Goal: Task Accomplishment & Management: Manage account settings

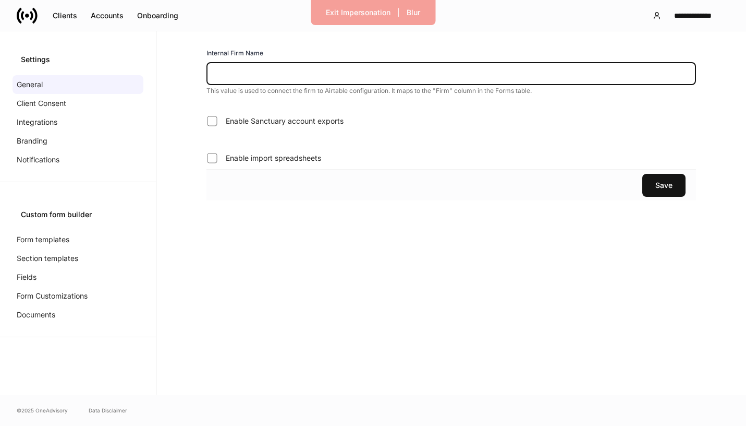
click at [262, 66] on input "text" at bounding box center [452, 73] width 490 height 23
paste input "*******"
type input "*******"
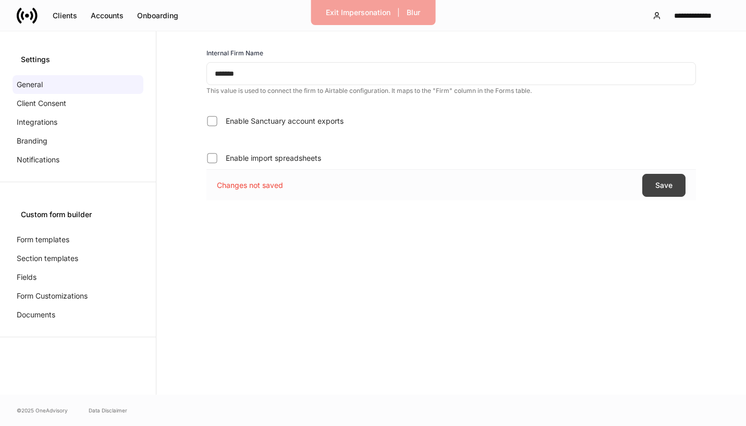
click at [659, 178] on button "Save" at bounding box center [664, 185] width 43 height 23
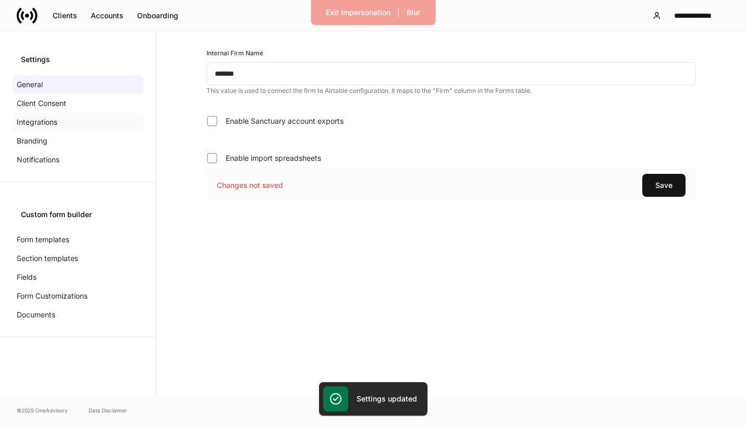
click at [59, 123] on div "Integrations" at bounding box center [78, 122] width 131 height 19
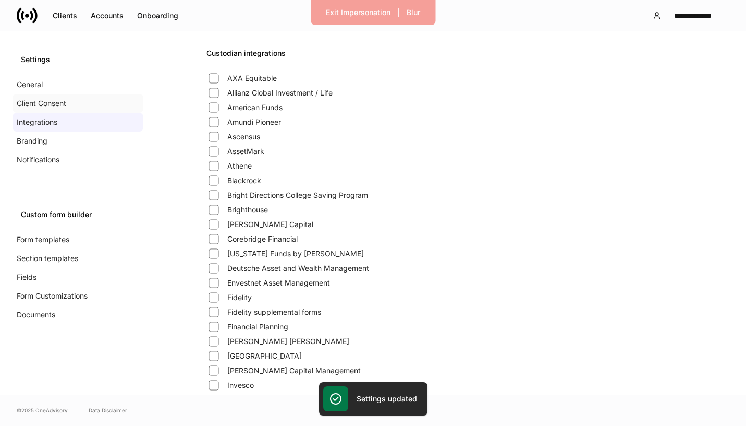
click at [79, 107] on div "Client Consent" at bounding box center [78, 103] width 131 height 19
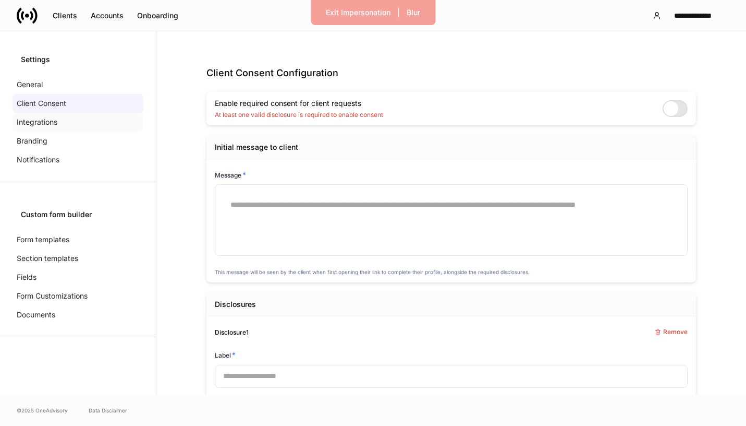
click at [73, 122] on div "Integrations" at bounding box center [78, 122] width 131 height 19
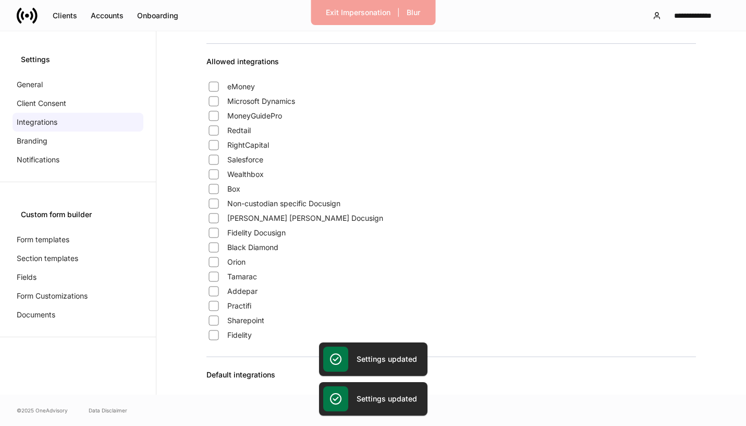
scroll to position [853, 0]
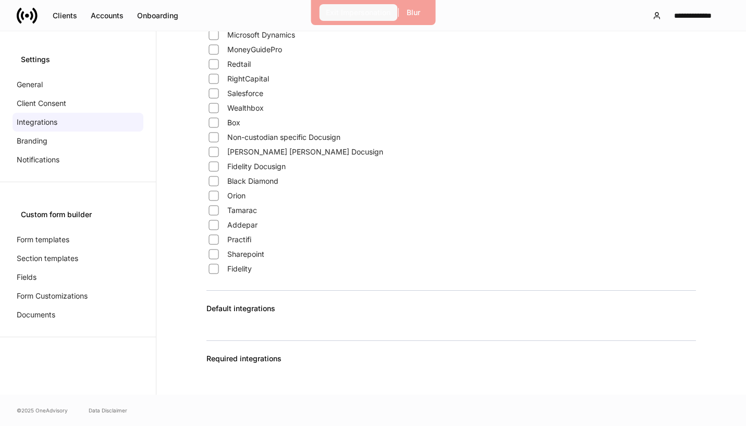
click at [342, 15] on div "Exit Impersonation" at bounding box center [358, 12] width 65 height 10
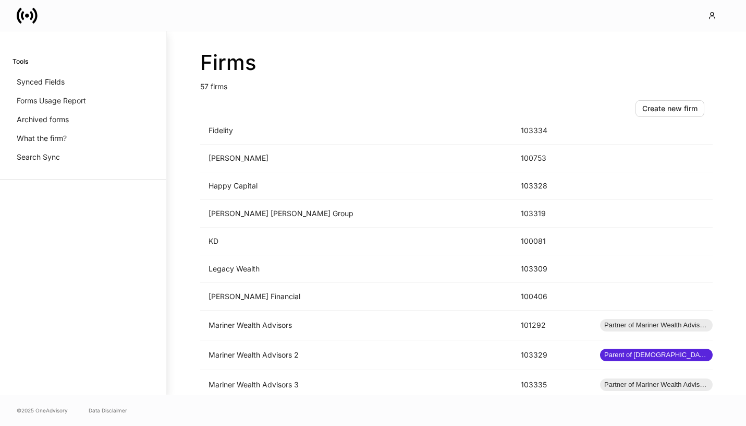
scroll to position [818, 0]
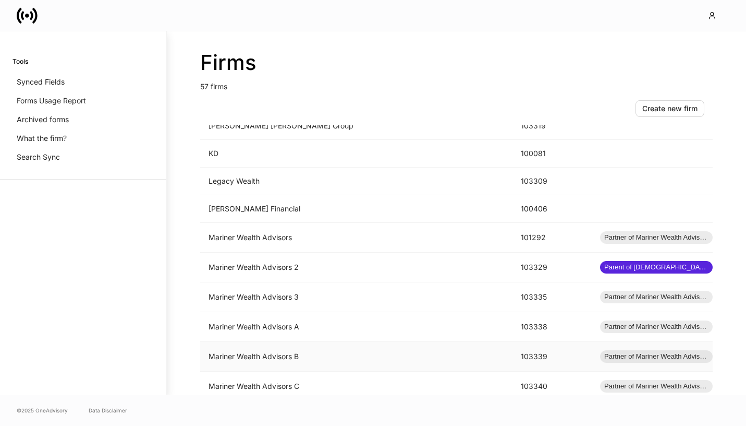
click at [344, 350] on td "Mariner Wealth Advisors B" at bounding box center [356, 357] width 312 height 30
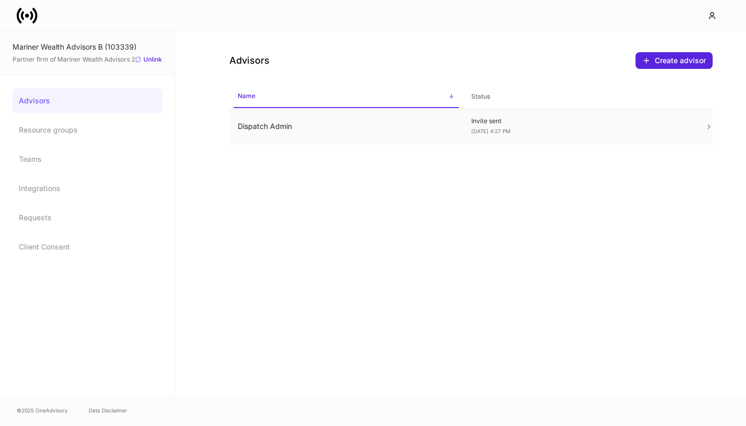
click at [315, 129] on td "Dispatch Admin" at bounding box center [346, 126] width 234 height 36
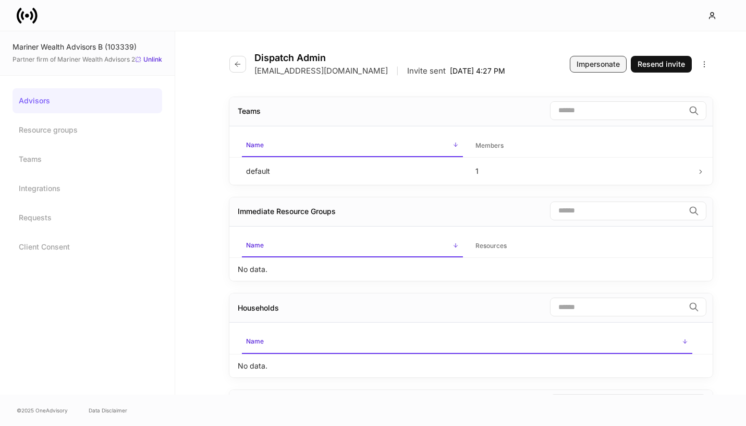
click at [609, 69] on div "Impersonate" at bounding box center [598, 64] width 43 height 10
